Goal: Task Accomplishment & Management: Manage account settings

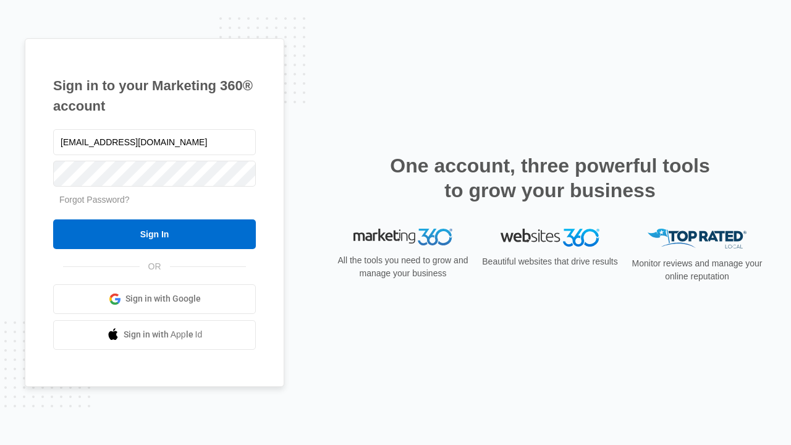
type input "[EMAIL_ADDRESS][DOMAIN_NAME]"
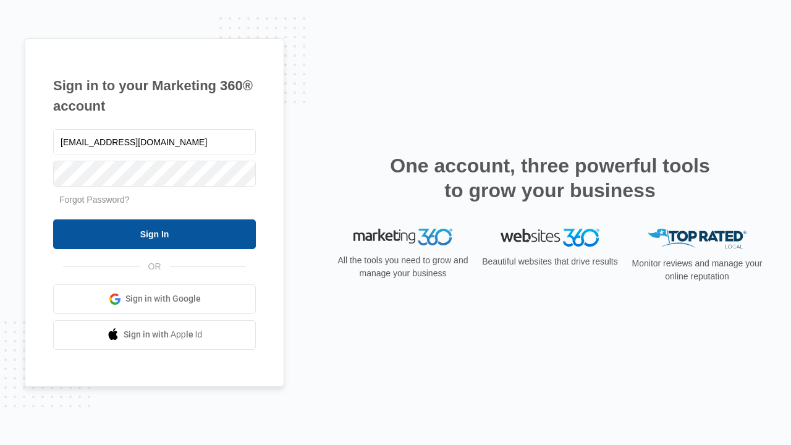
click at [154, 234] on input "Sign In" at bounding box center [154, 234] width 203 height 30
